Goal: Task Accomplishment & Management: Manage account settings

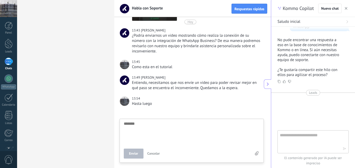
click at [346, 10] on span "button" at bounding box center [346, 9] width 3 height 4
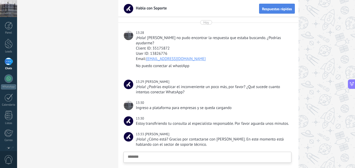
click at [268, 9] on span "Respuestas rápidas" at bounding box center [277, 9] width 30 height 4
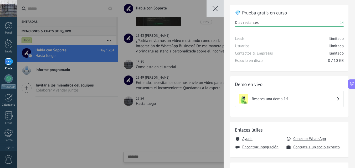
click at [213, 8] on icon "button" at bounding box center [214, 8] width 5 height 5
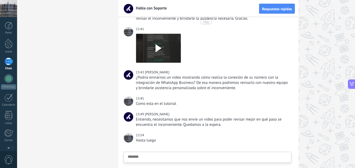
scroll to position [184, 0]
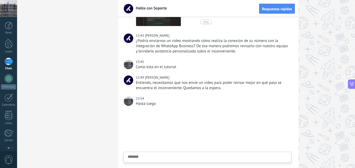
click at [10, 63] on div "1" at bounding box center [8, 62] width 8 height 8
